Goal: Obtain resource: Download file/media

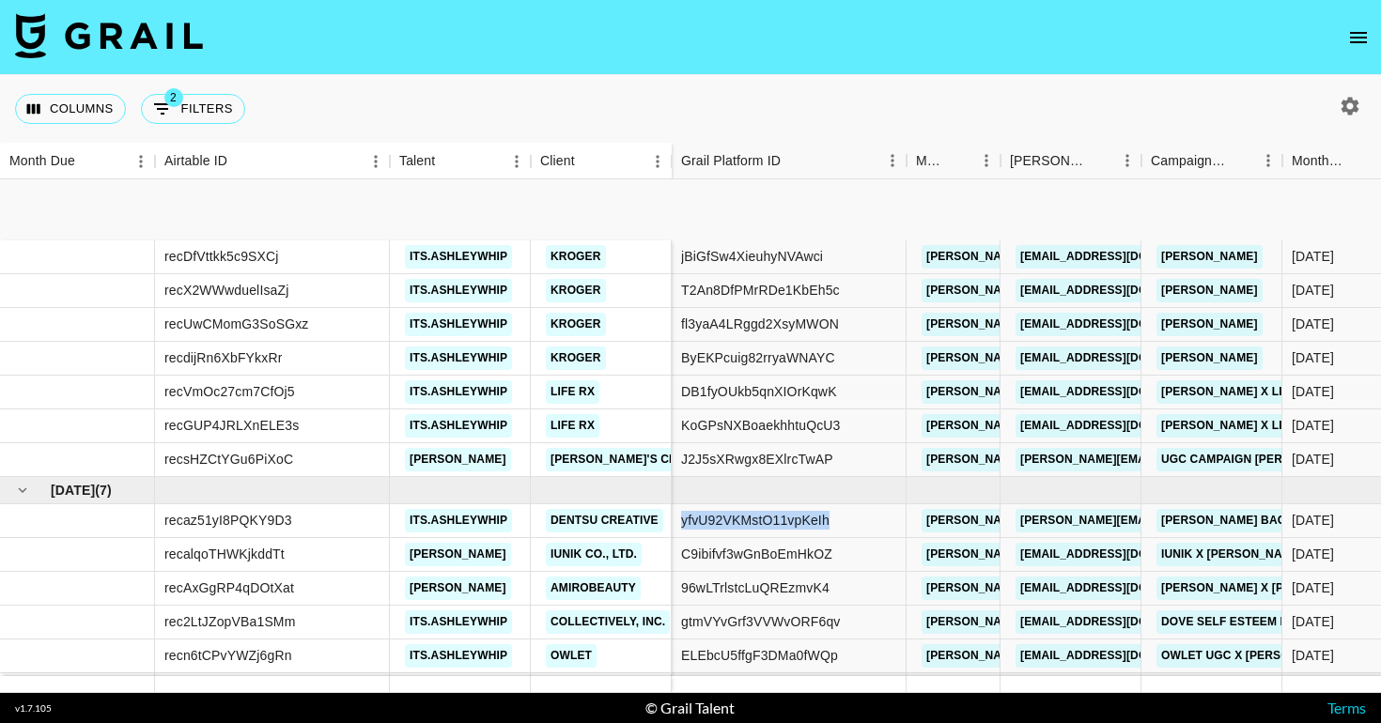
scroll to position [153, 0]
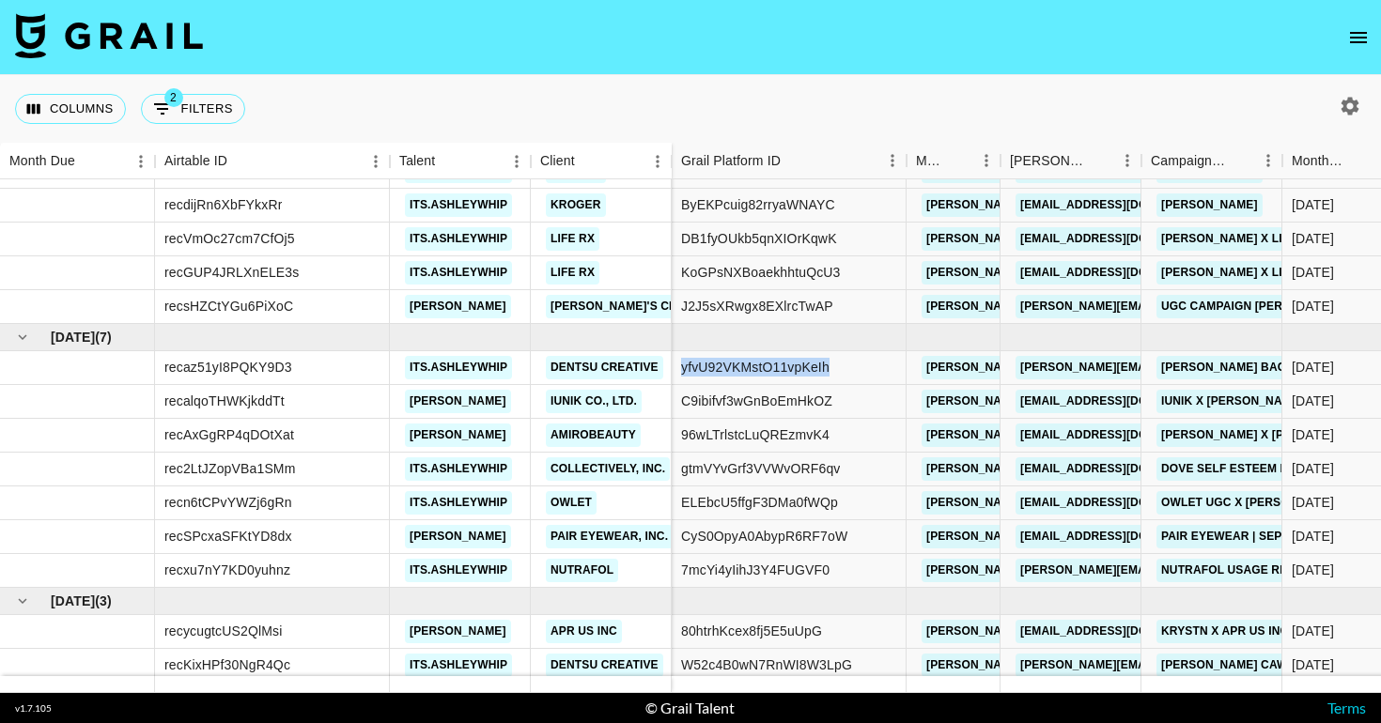
click at [858, 363] on div "yfvU92VKMstO11vpKeIh" at bounding box center [789, 368] width 235 height 34
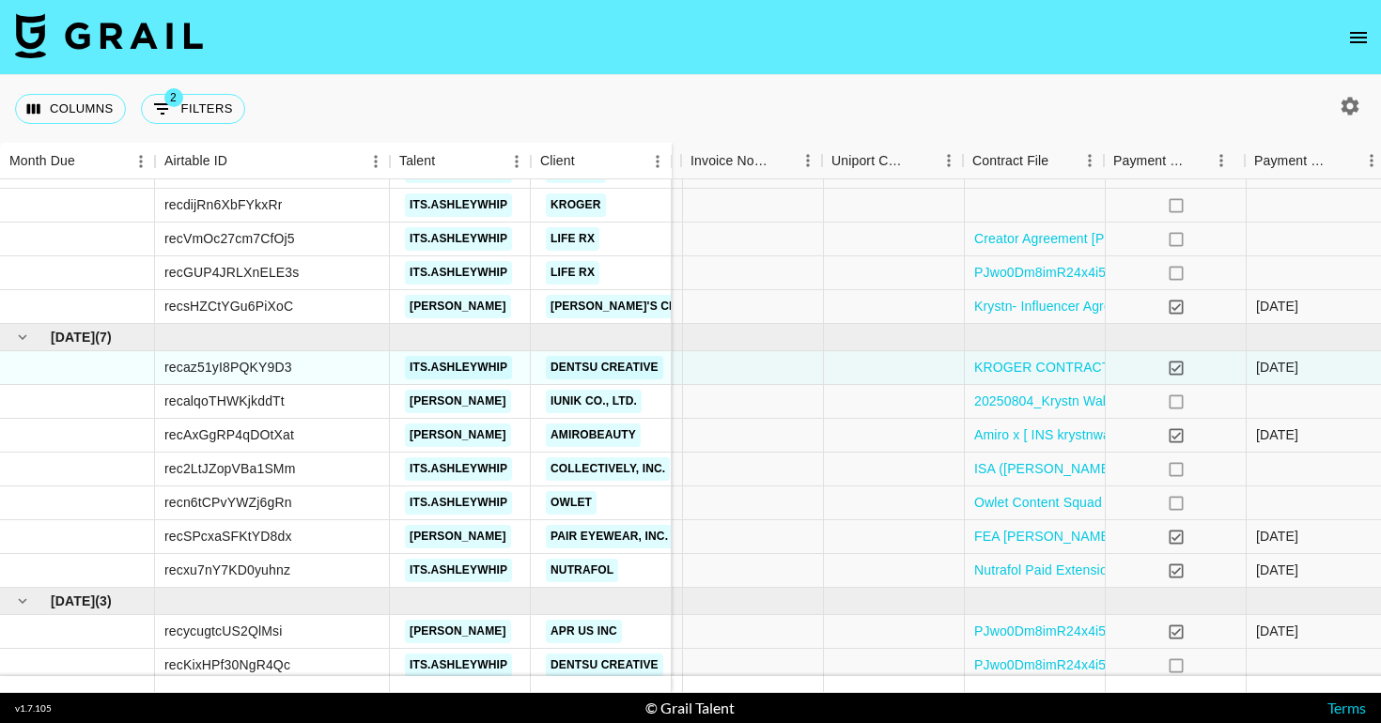
scroll to position [153, 1752]
click at [1010, 370] on link "KROGER CONTRACT 2 2.pdf" at bounding box center [1062, 367] width 180 height 19
click at [1021, 363] on link "KROGER CONTRACT 2 2.pdf" at bounding box center [1062, 367] width 180 height 19
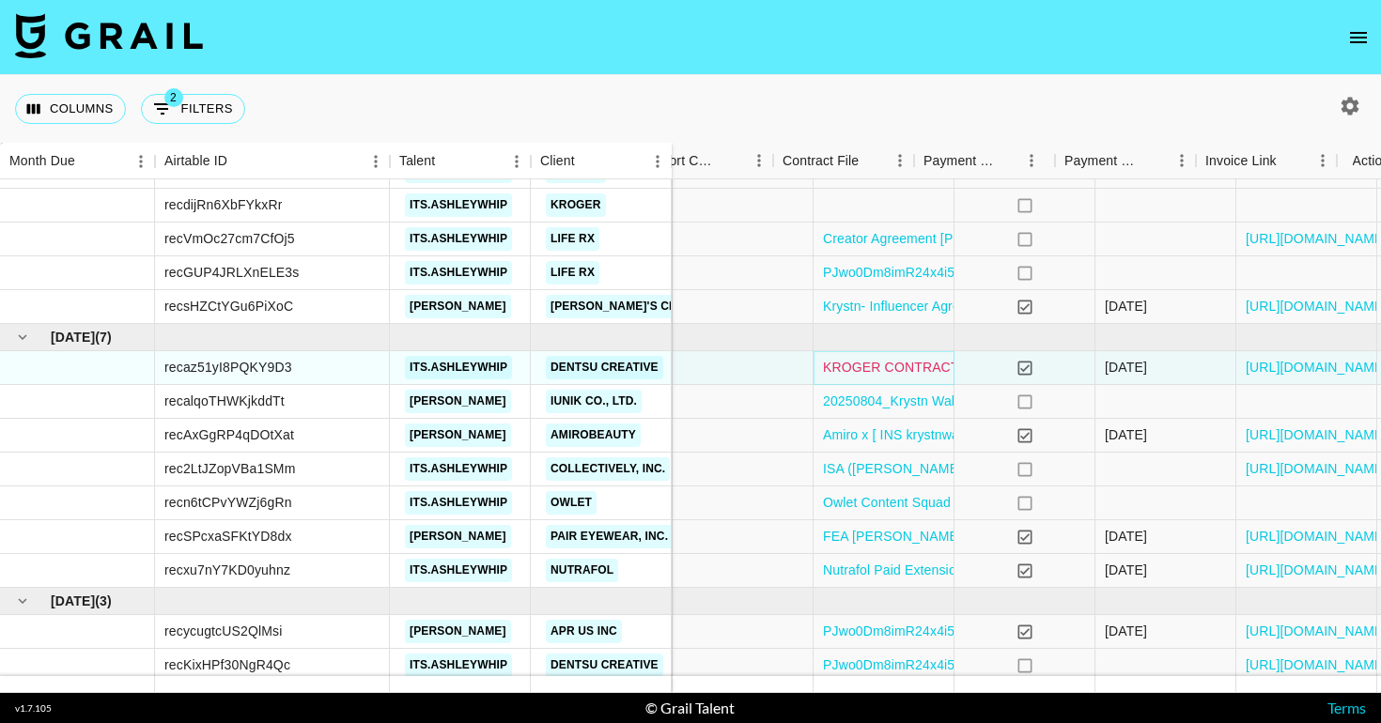
scroll to position [153, 1972]
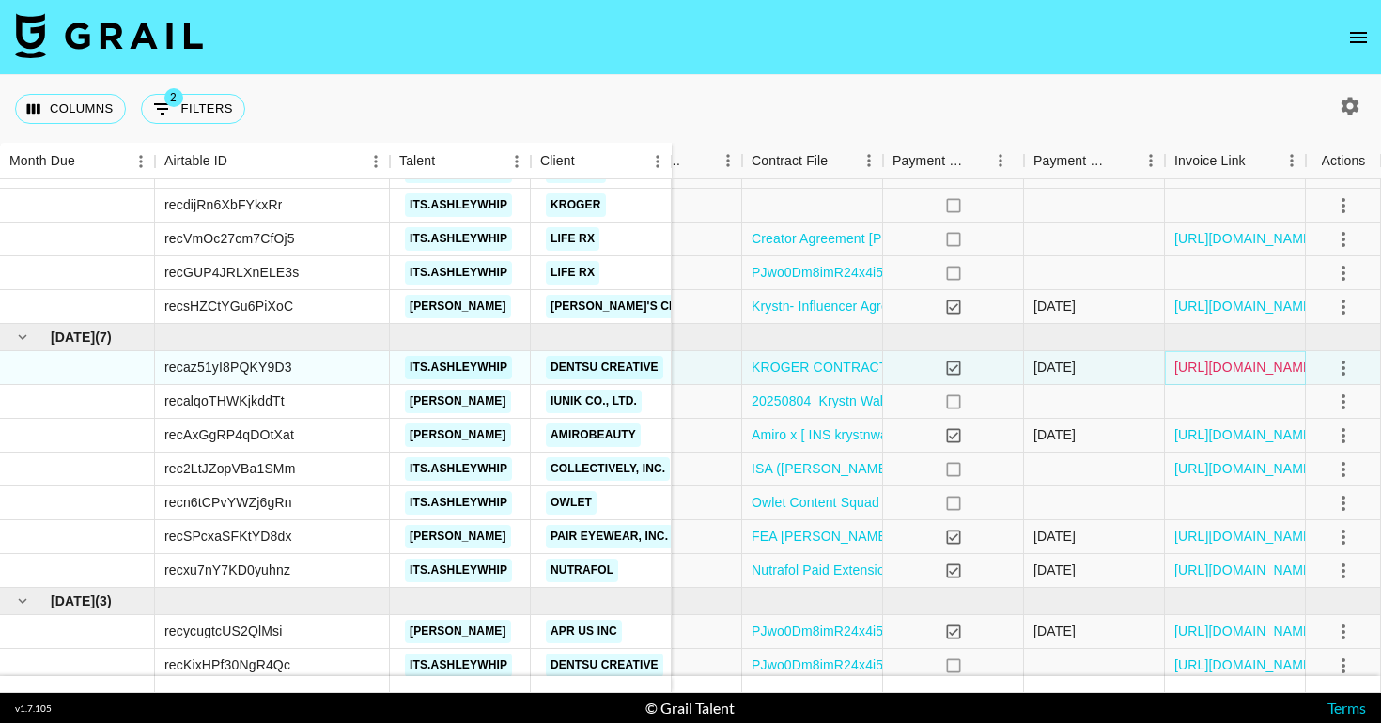
click at [1186, 363] on link "[URL][DOMAIN_NAME]" at bounding box center [1245, 367] width 142 height 19
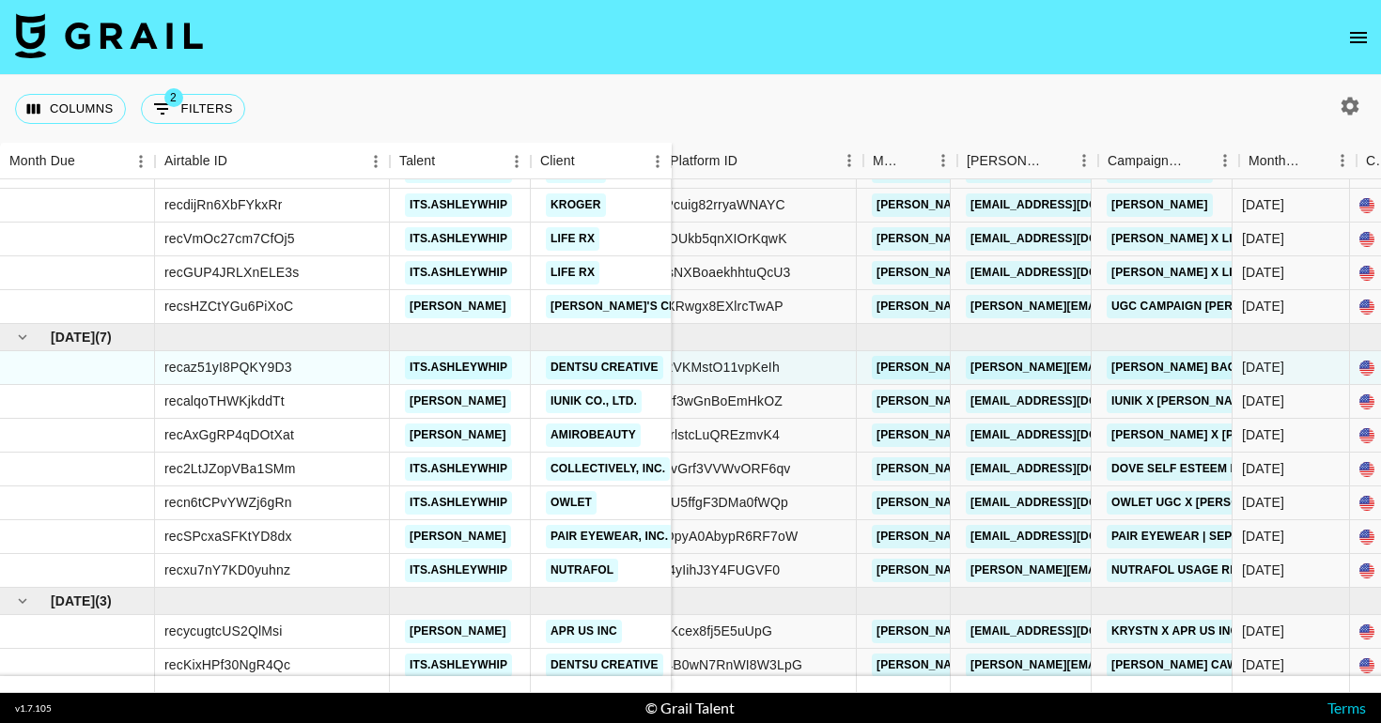
scroll to position [153, 0]
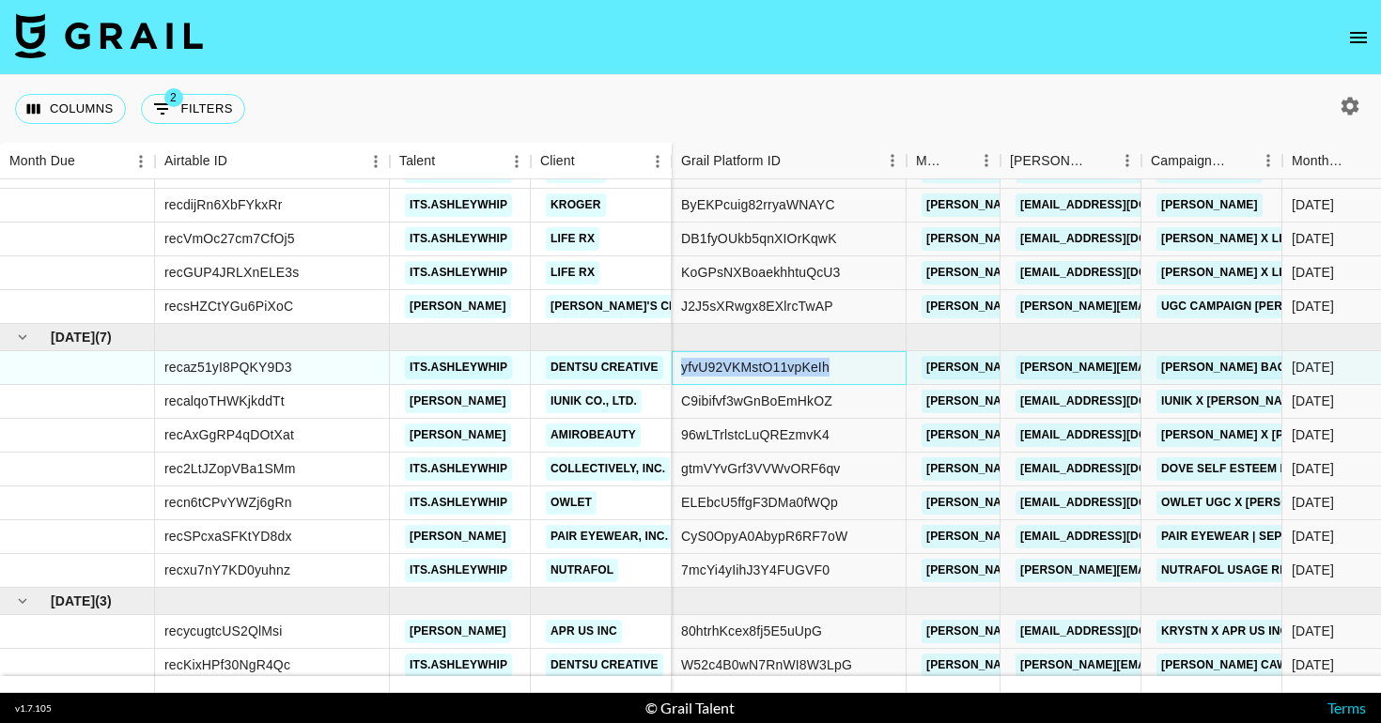
copy div "yfvU92VKMstO11vpKeIh"
drag, startPoint x: 836, startPoint y: 371, endPoint x: 673, endPoint y: 368, distance: 162.5
click at [673, 368] on div "yfvU92VKMstO11vpKeIh" at bounding box center [789, 368] width 235 height 34
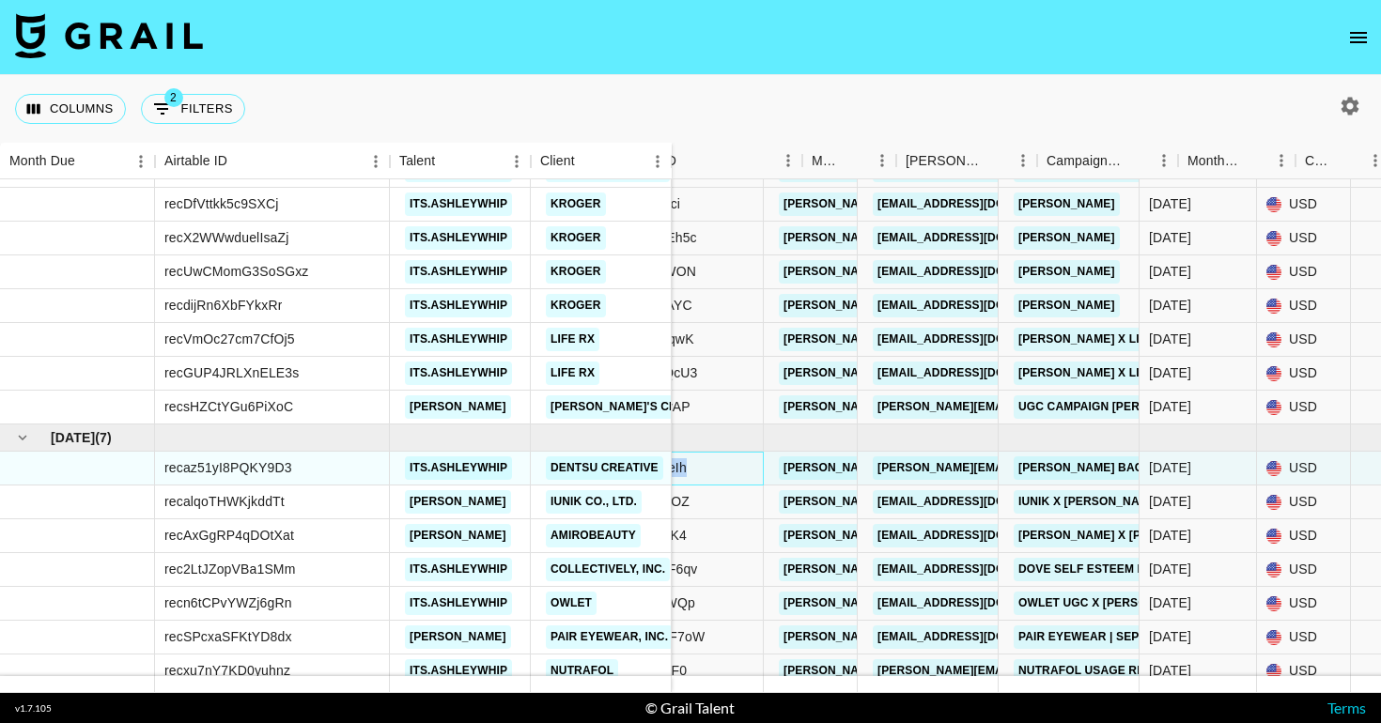
scroll to position [53, 0]
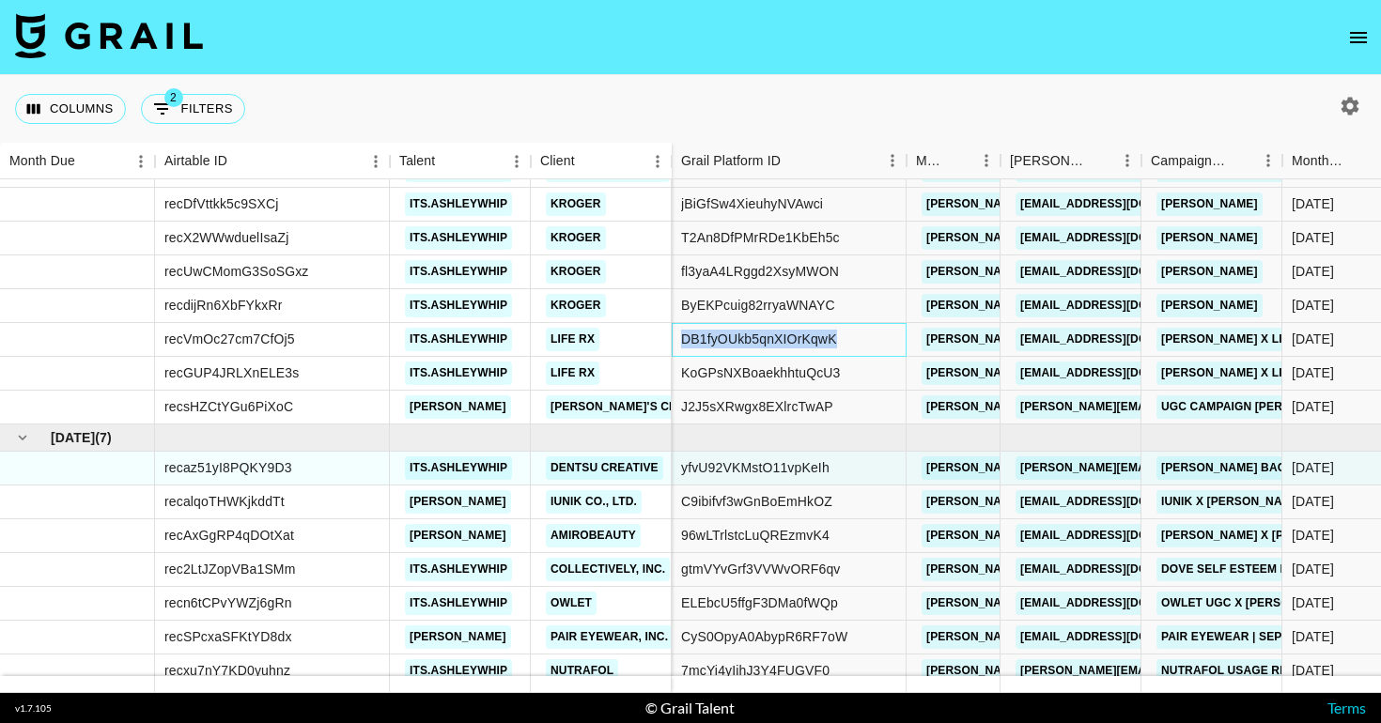
copy div "DB1fyOUkb5qnXIOrKqwK"
drag, startPoint x: 845, startPoint y: 333, endPoint x: 677, endPoint y: 338, distance: 168.2
click at [677, 338] on div "DB1fyOUkb5qnXIOrKqwK" at bounding box center [789, 340] width 235 height 34
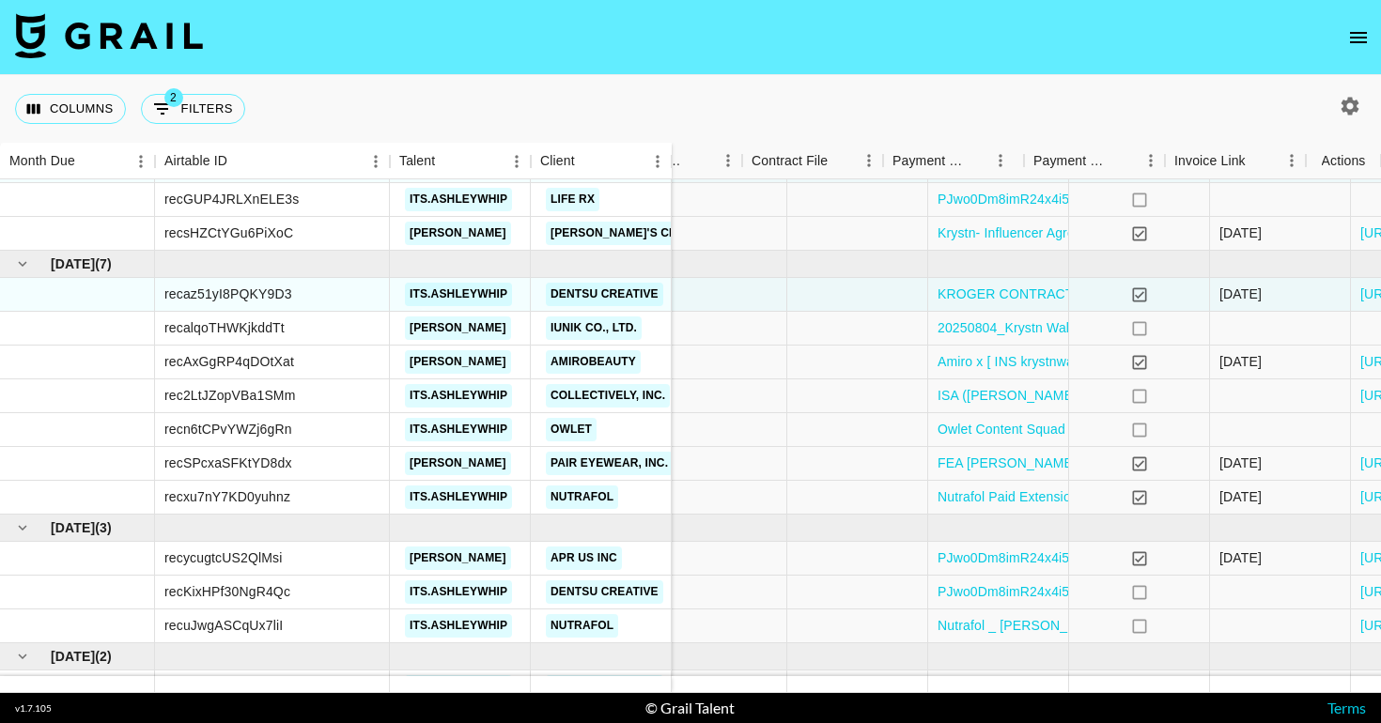
scroll to position [226, 1972]
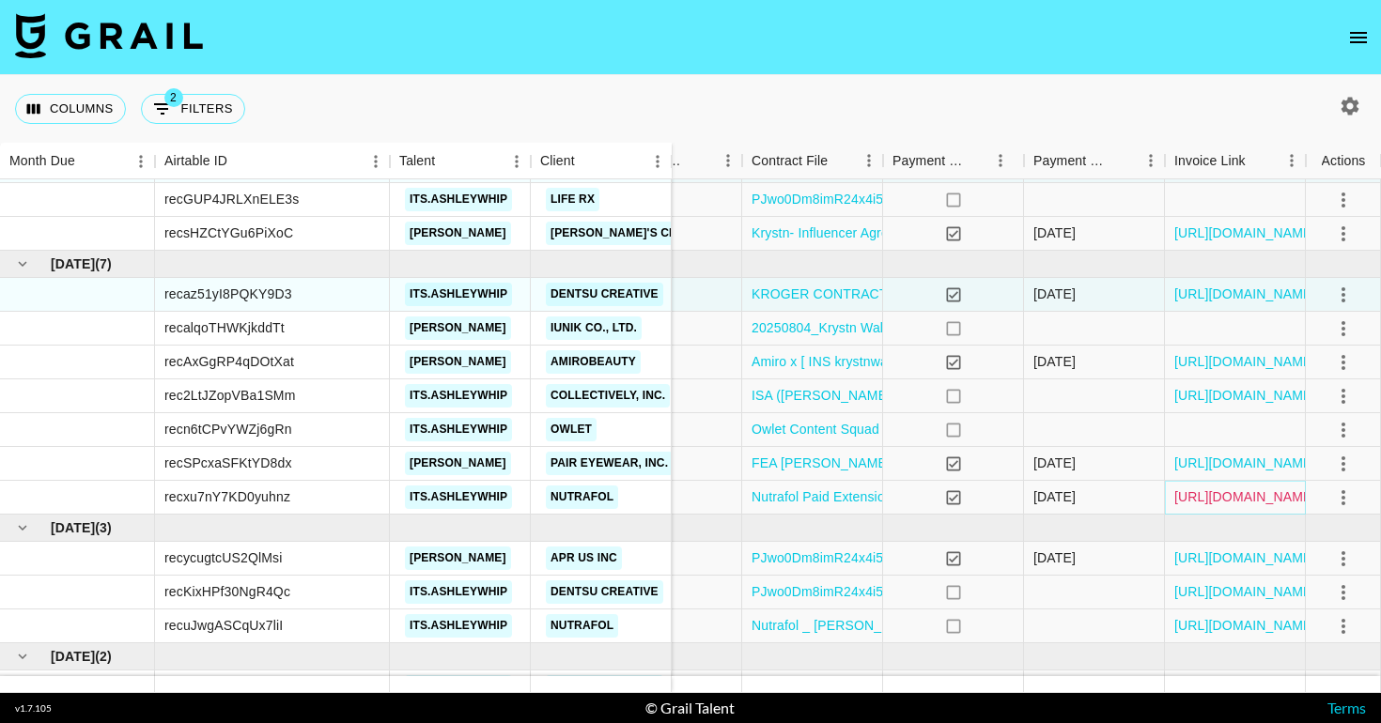
click at [1228, 495] on link "[URL][DOMAIN_NAME]" at bounding box center [1245, 496] width 142 height 19
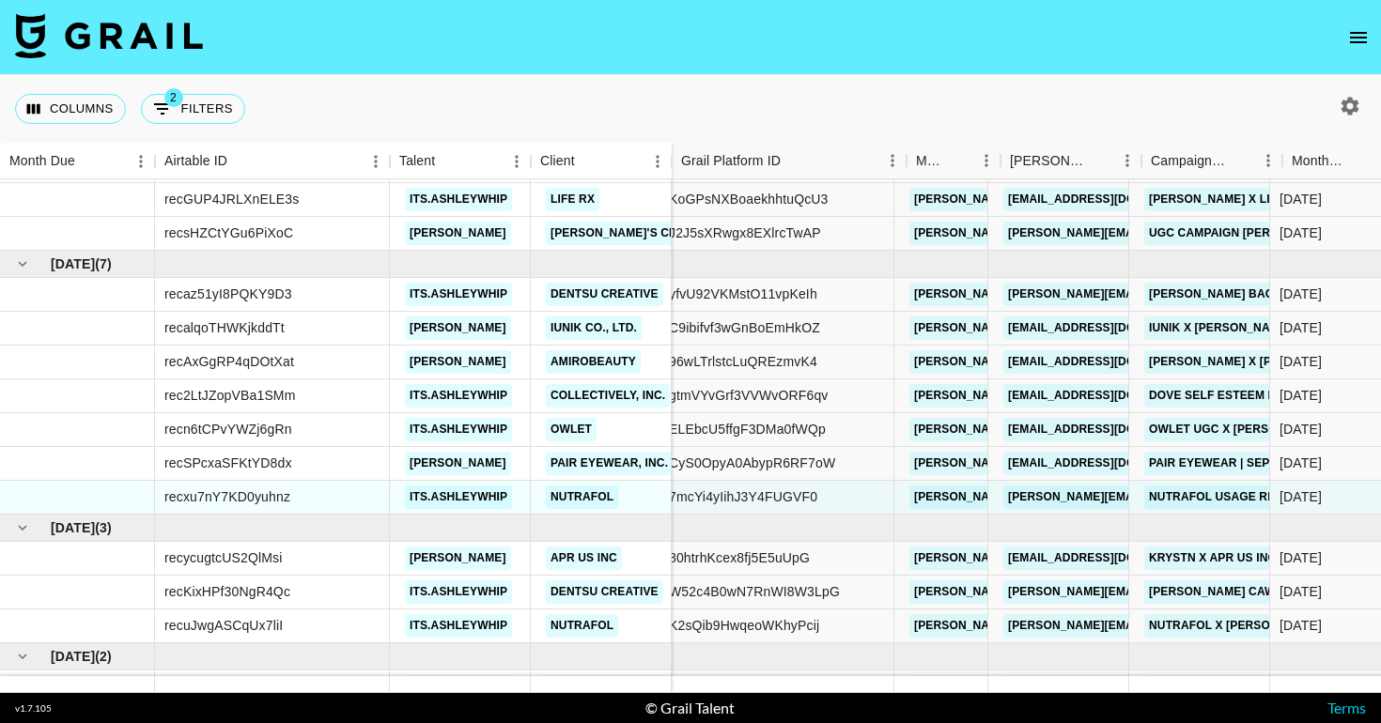
scroll to position [226, 0]
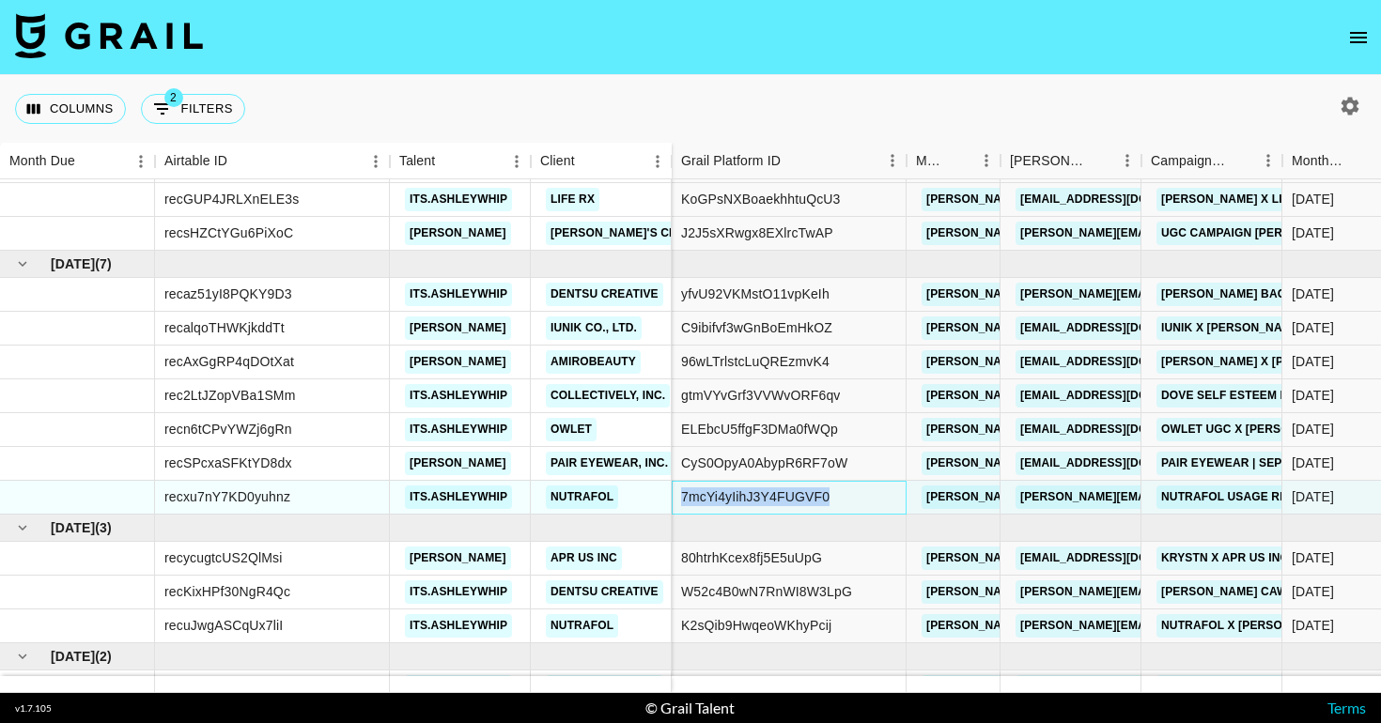
copy div "7mcYi4yIihJ3Y4FUGVF0"
drag, startPoint x: 849, startPoint y: 493, endPoint x: 678, endPoint y: 493, distance: 170.9
click at [678, 493] on div "7mcYi4yIihJ3Y4FUGVF0" at bounding box center [789, 498] width 235 height 34
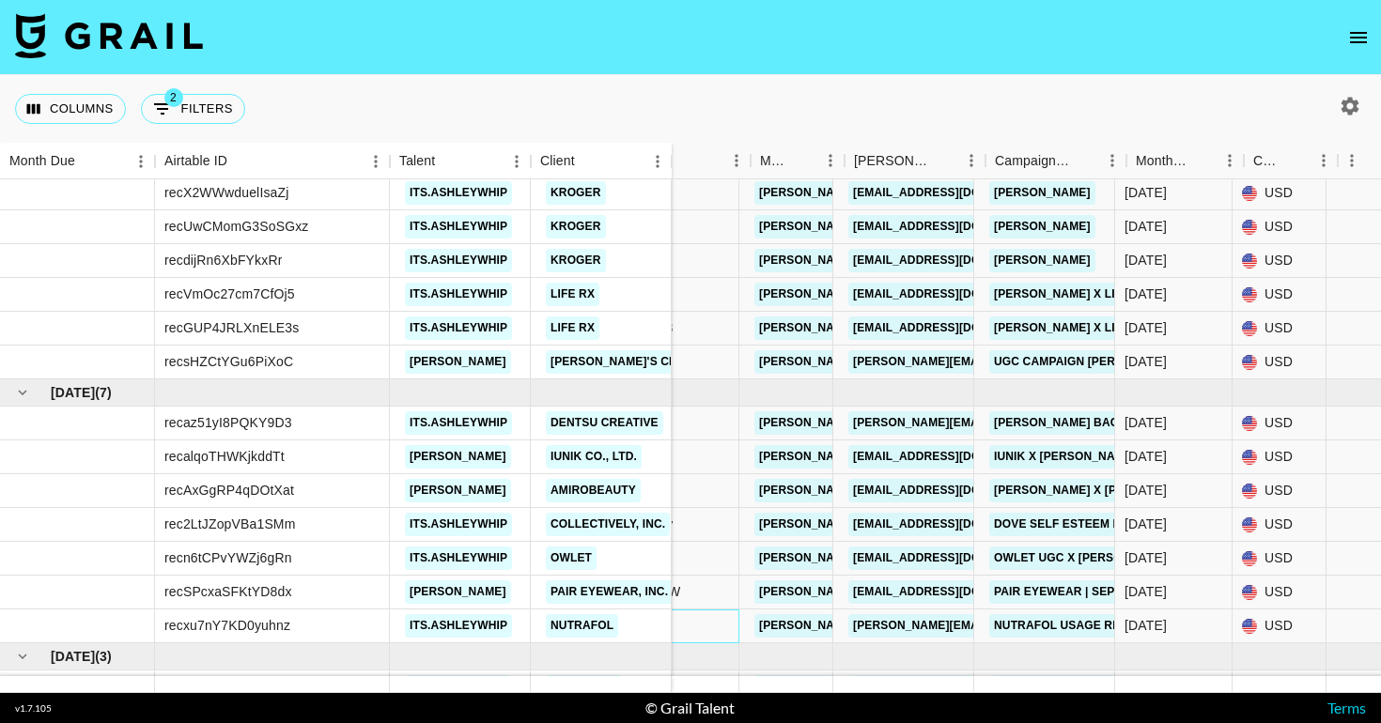
scroll to position [98, 0]
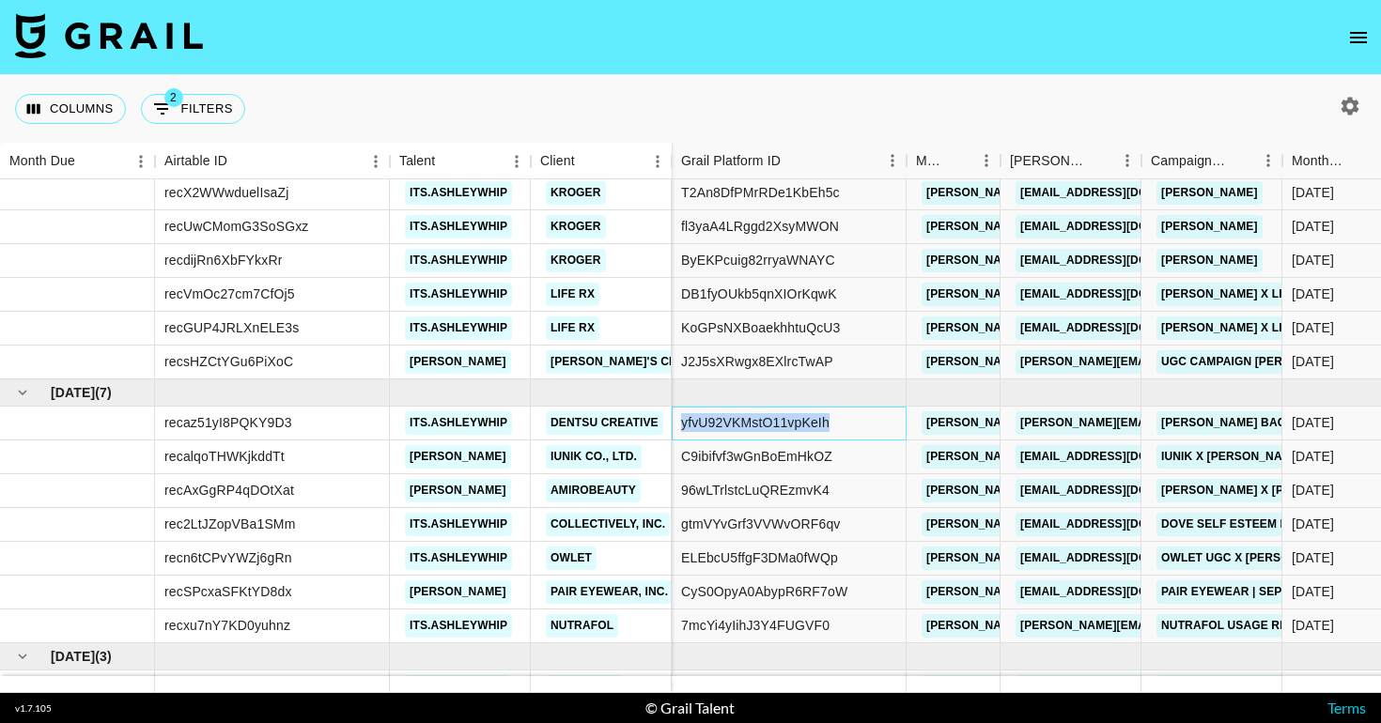
copy div "yfvU92VKMstO11vpKeIh"
drag, startPoint x: 842, startPoint y: 419, endPoint x: 680, endPoint y: 419, distance: 162.5
click at [680, 419] on div "yfvU92VKMstO11vpKeIh" at bounding box center [789, 424] width 235 height 34
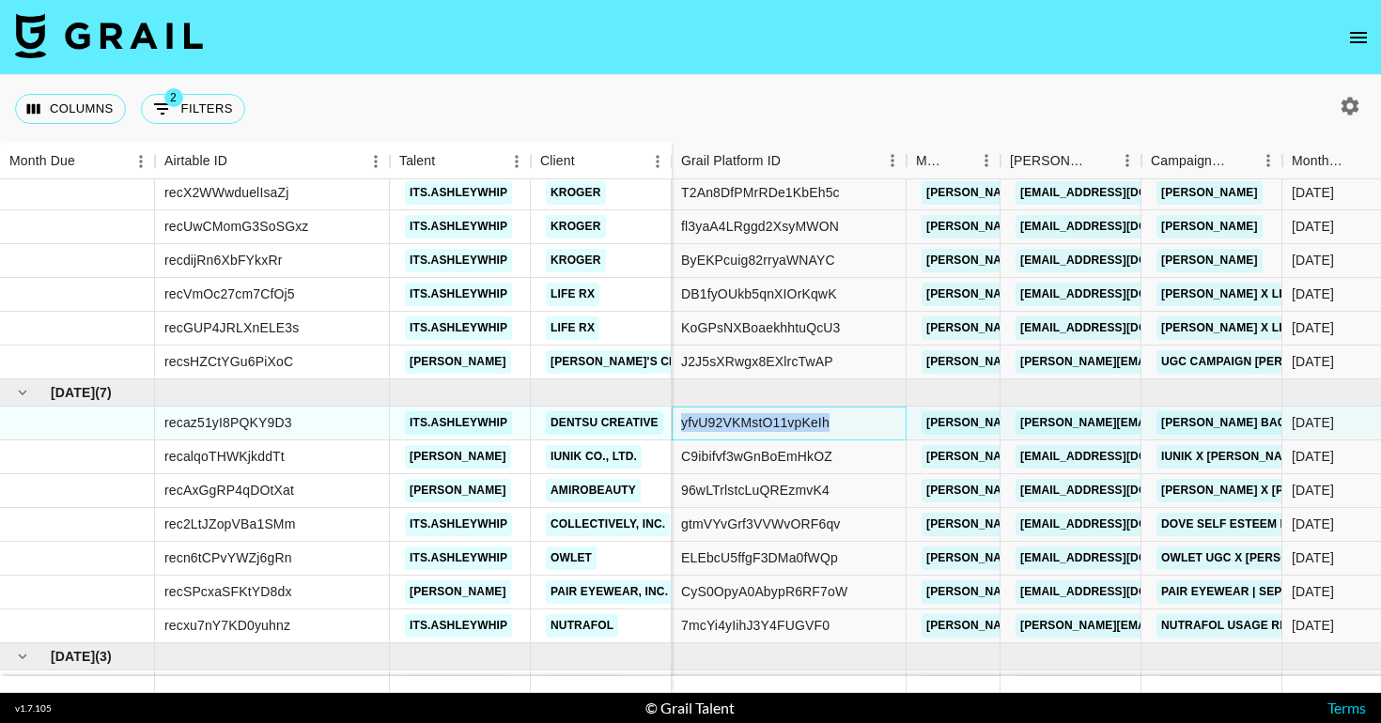
copy div "yfvU92VKMstO11vpKeIh"
